Goal: Find specific page/section: Find specific page/section

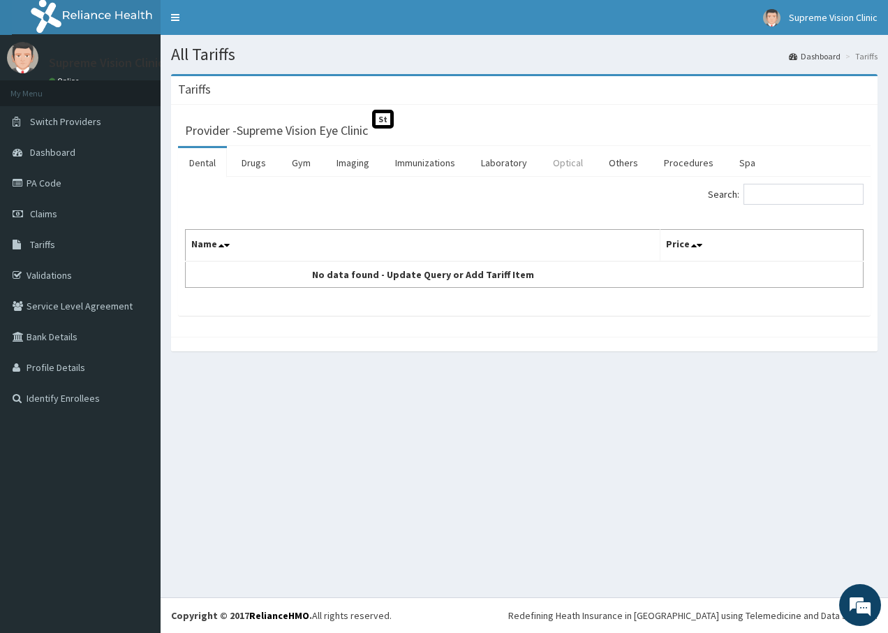
click at [567, 167] on link "Optical" at bounding box center [568, 162] width 52 height 29
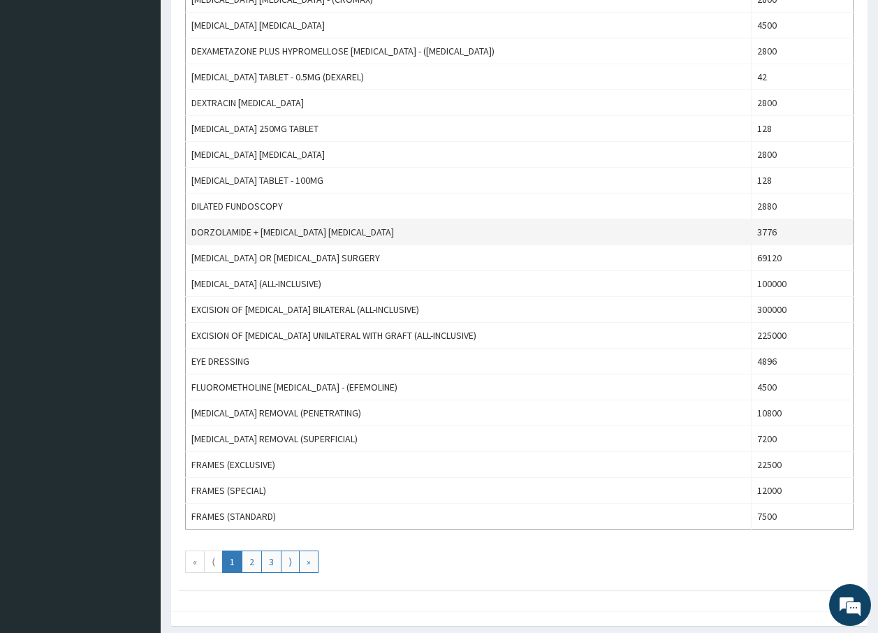
scroll to position [1078, 0]
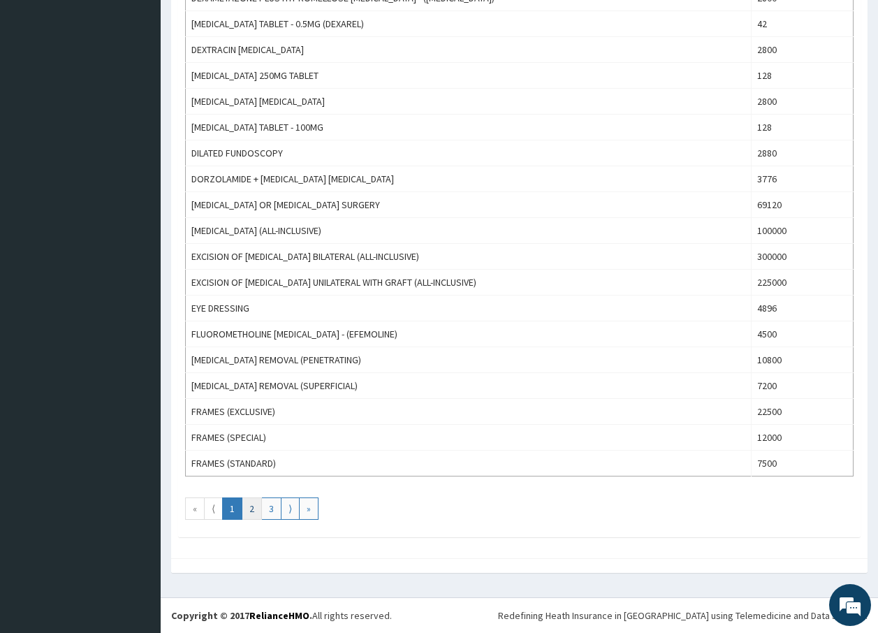
click at [247, 502] on link "2" at bounding box center [252, 508] width 20 height 22
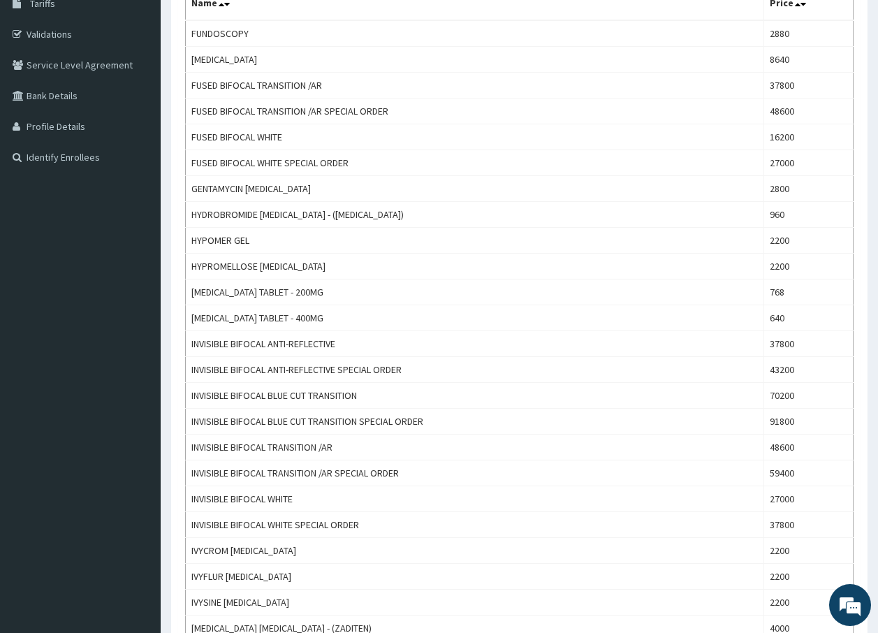
scroll to position [240, 0]
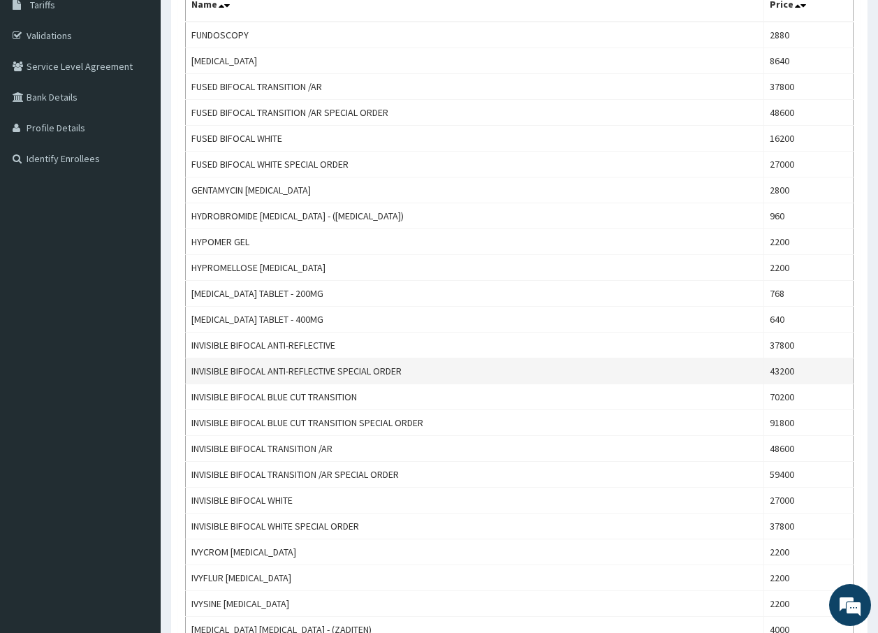
drag, startPoint x: 888, startPoint y: 1, endPoint x: 464, endPoint y: 374, distance: 564.1
click at [464, 374] on td "INVISIBLE BIFOCAL ANTI-REFLECTIVE SPECIAL ORDER" at bounding box center [475, 371] width 578 height 26
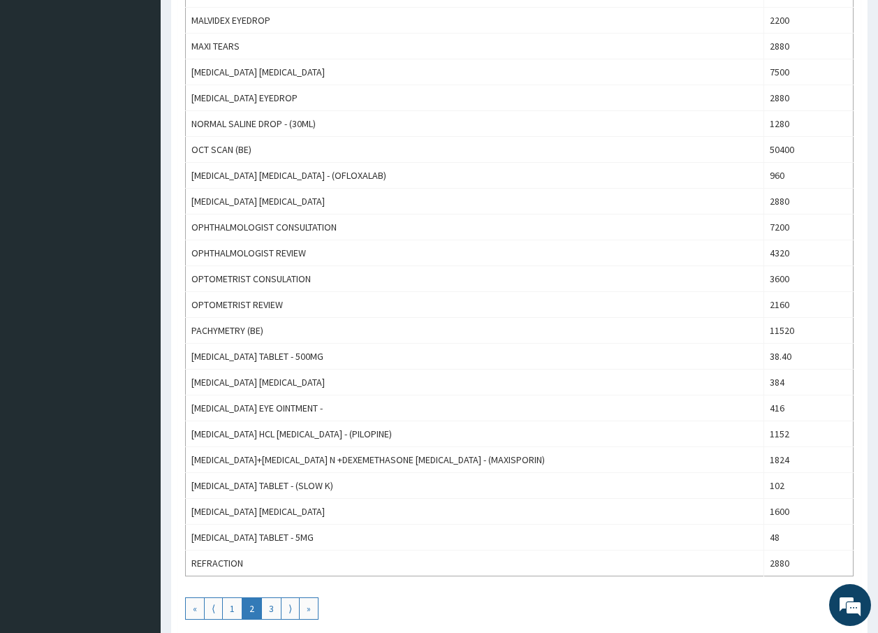
scroll to position [1078, 0]
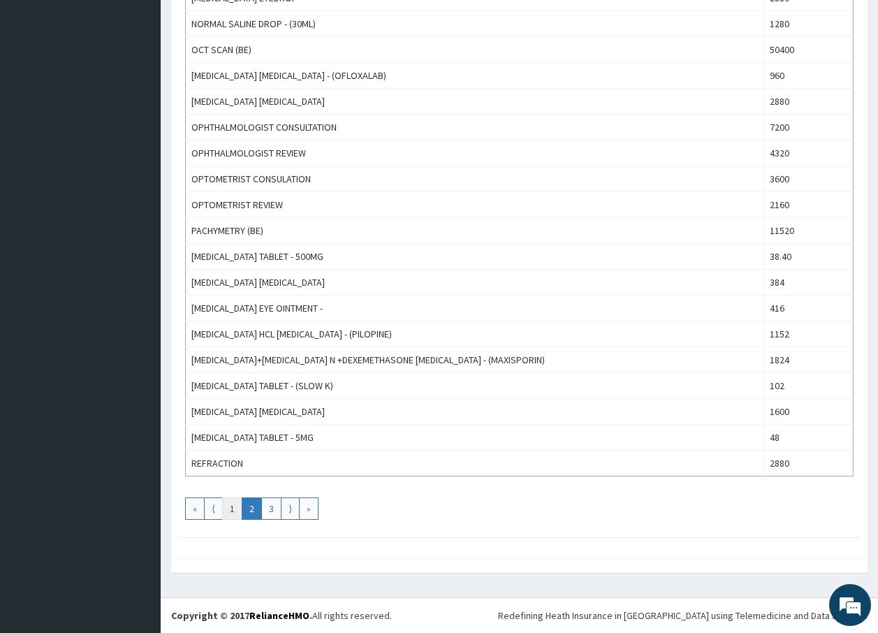
click at [230, 501] on link "1" at bounding box center [232, 508] width 20 height 22
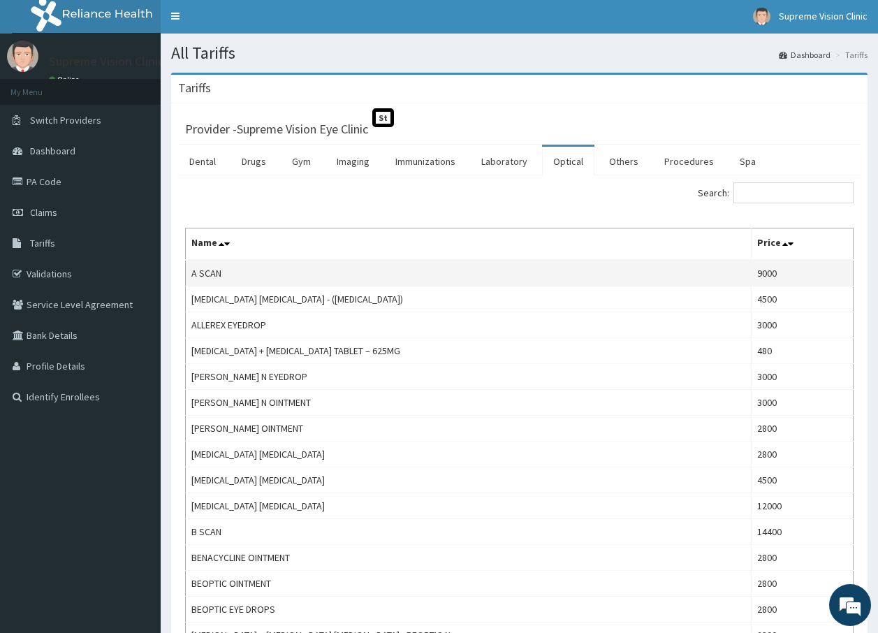
scroll to position [0, 0]
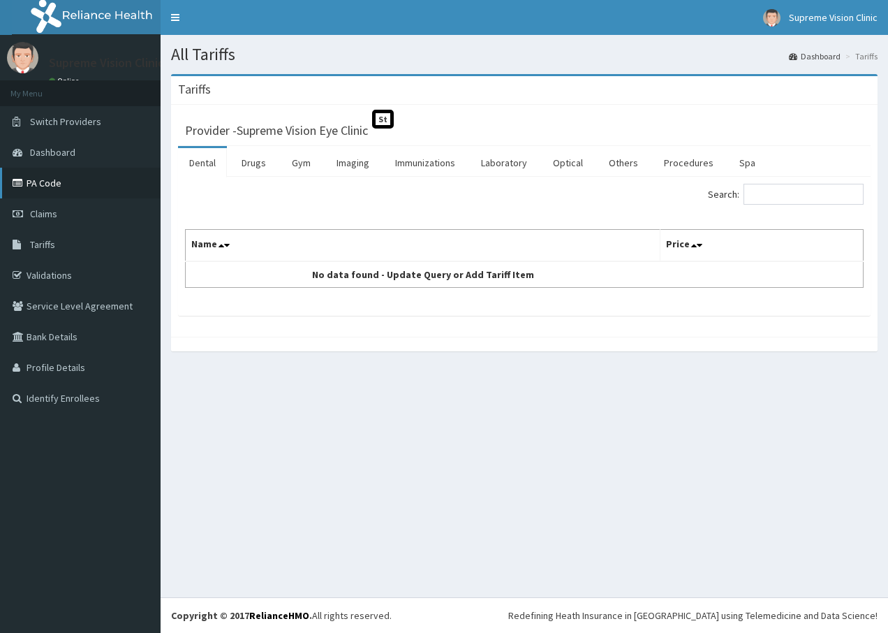
click at [48, 185] on link "PA Code" at bounding box center [80, 183] width 161 height 31
click at [559, 166] on link "Optical" at bounding box center [568, 162] width 52 height 29
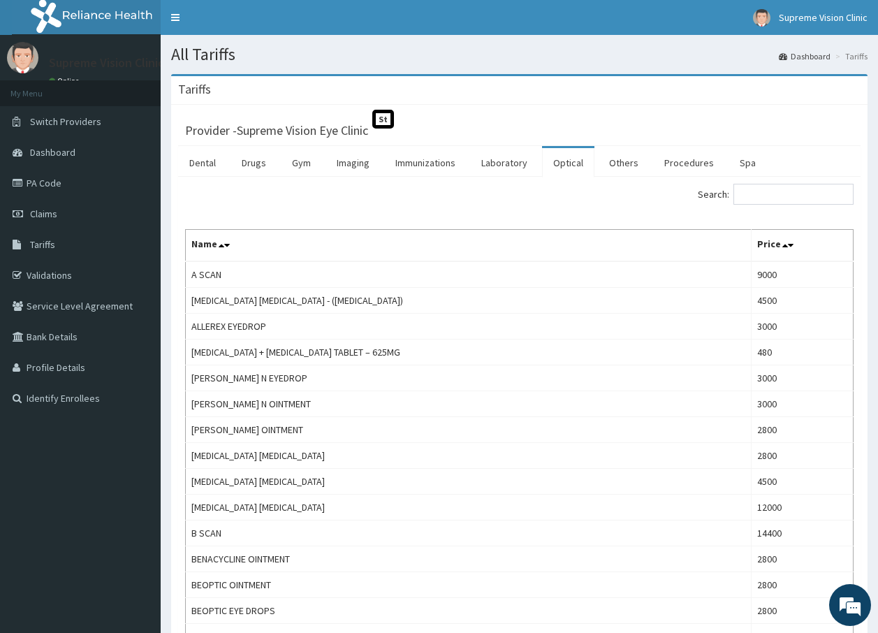
scroll to position [70, 0]
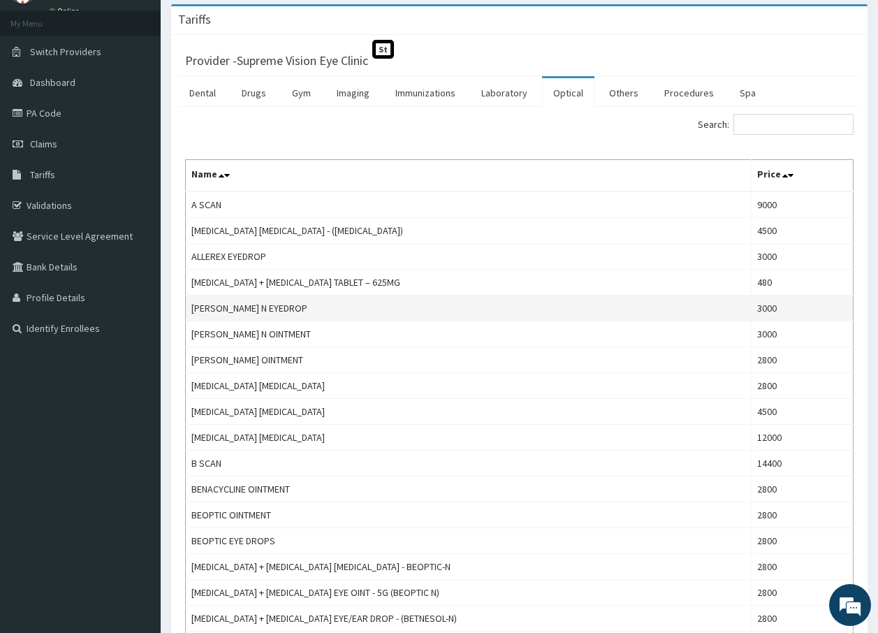
click at [148, 345] on section "Supreme Vision Clinic Online My Menu Switch Providers Dashboard PA Code Claims …" at bounding box center [80, 158] width 161 height 386
